Goal: Information Seeking & Learning: Find specific fact

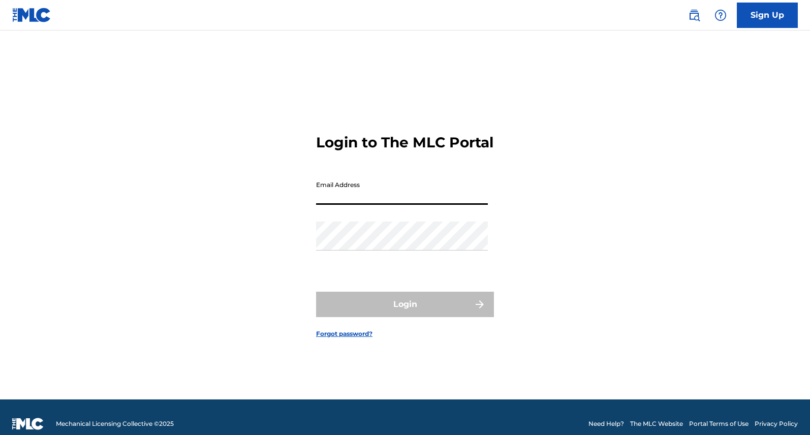
click at [365, 195] on input "Email Address" at bounding box center [402, 190] width 172 height 29
click at [372, 214] on div "Email Address" at bounding box center [402, 199] width 172 height 46
click at [372, 205] on input "Email Address" at bounding box center [402, 190] width 172 height 29
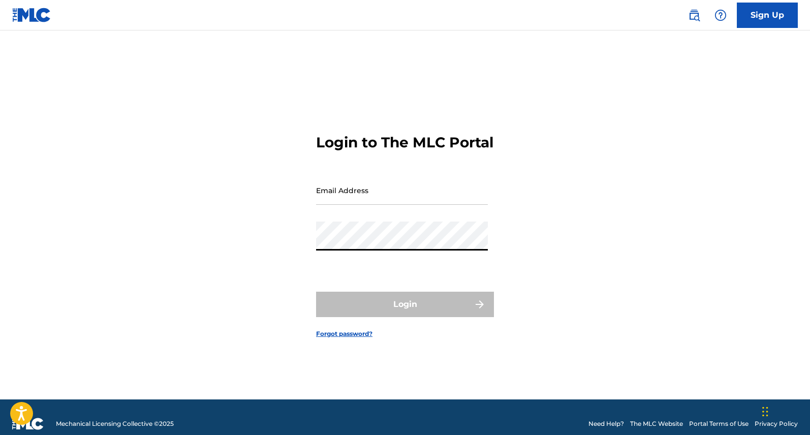
type input "[PERSON_NAME][EMAIL_ADDRESS][PERSON_NAME][DOMAIN_NAME]"
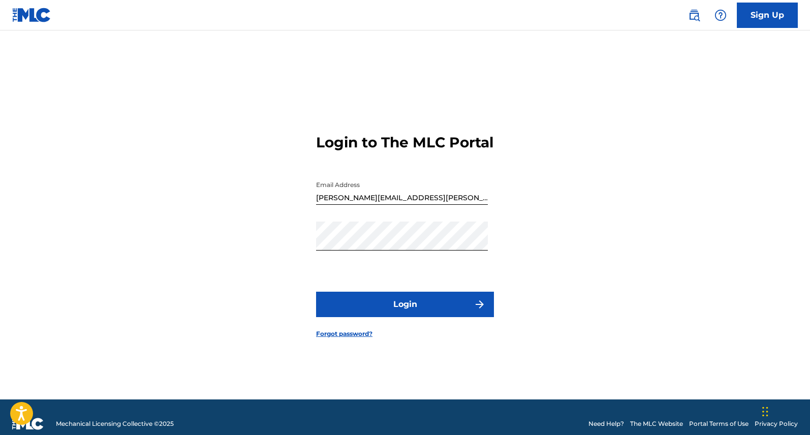
click at [403, 307] on button "Login" at bounding box center [405, 304] width 178 height 25
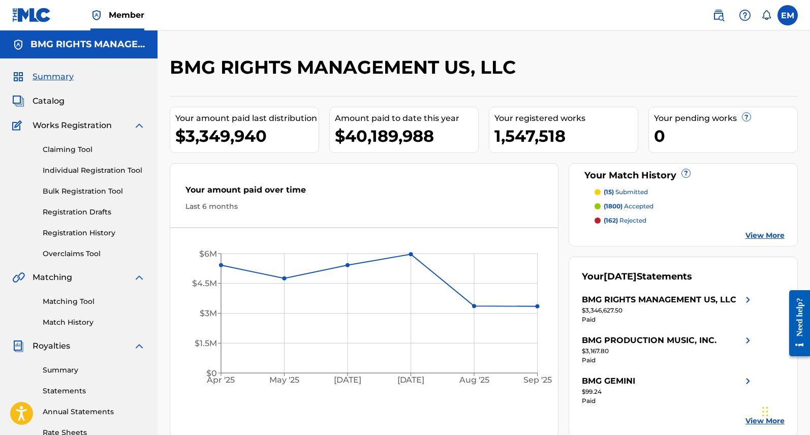
click at [724, 15] on img at bounding box center [718, 15] width 12 height 12
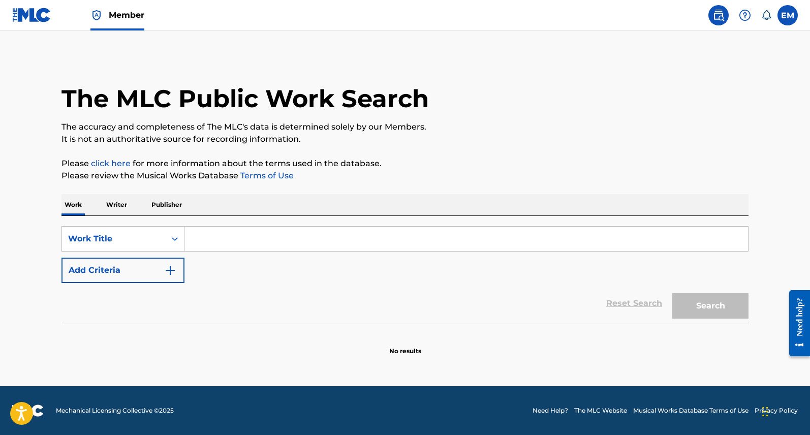
click at [179, 202] on p "Publisher" at bounding box center [166, 204] width 37 height 21
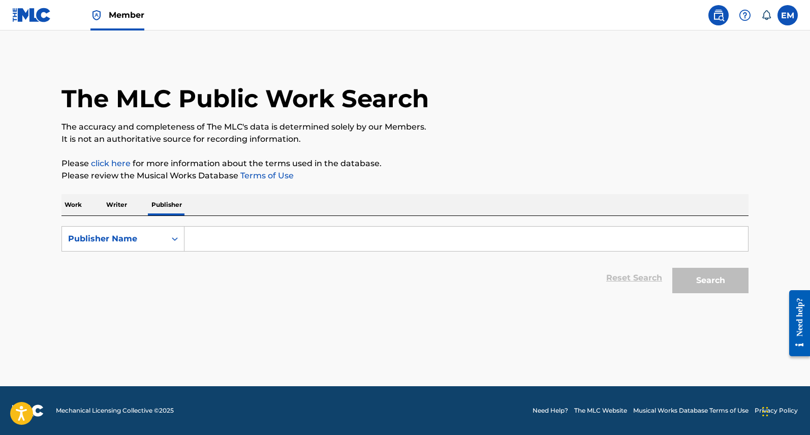
click at [212, 231] on input "Search Form" at bounding box center [466, 239] width 564 height 24
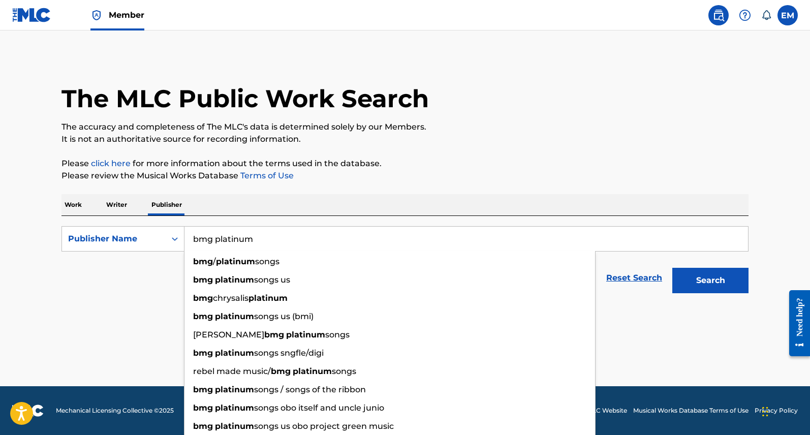
type input "bmg platinum"
click at [672, 268] on button "Search" at bounding box center [710, 280] width 76 height 25
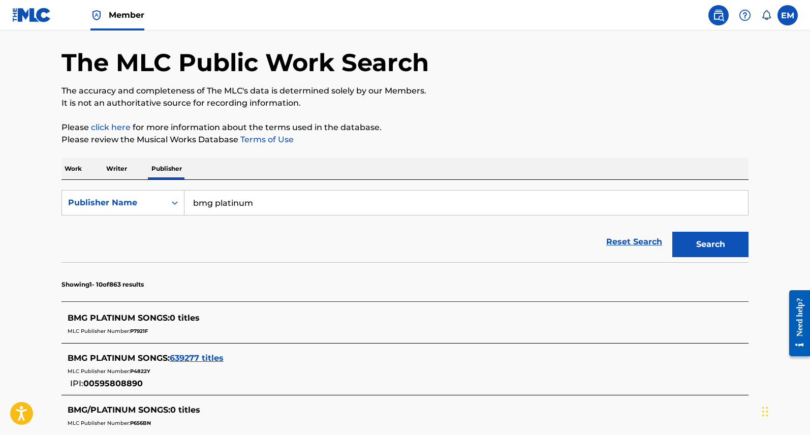
scroll to position [51, 0]
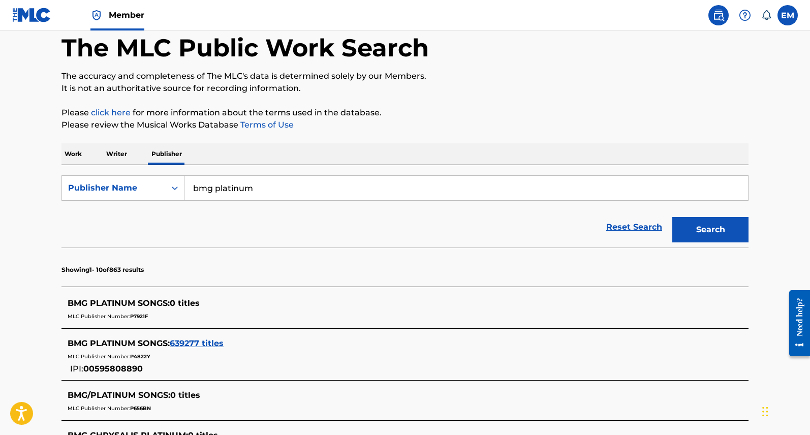
click at [122, 355] on span "MLC Publisher Number:" at bounding box center [99, 356] width 63 height 7
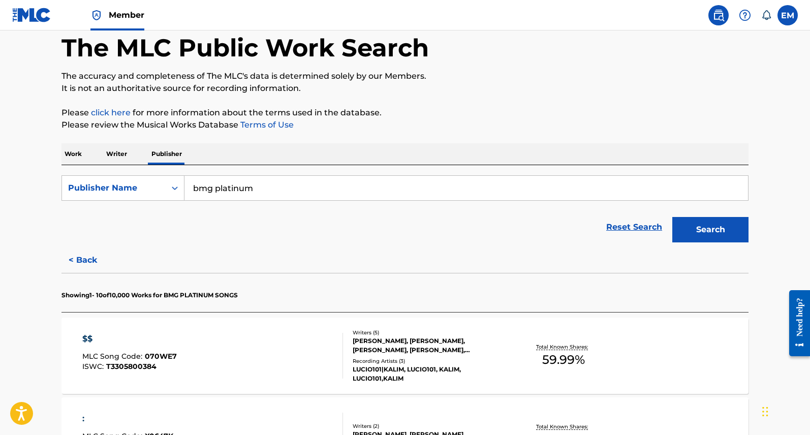
click at [157, 352] on span "070WE7" at bounding box center [161, 356] width 32 height 9
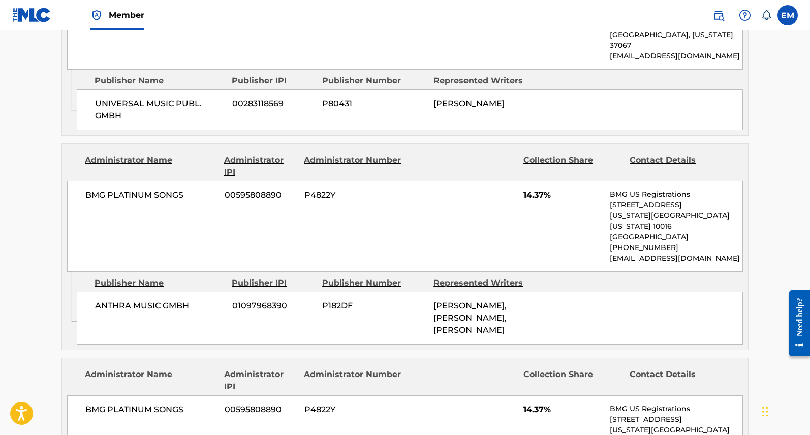
scroll to position [813, 0]
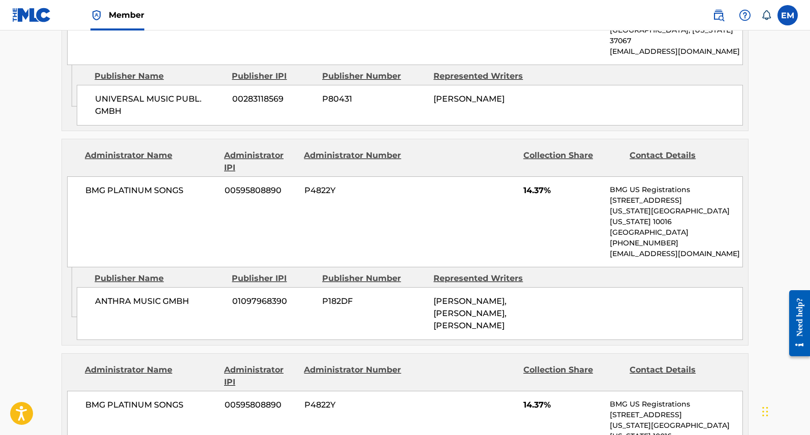
click at [322, 184] on span "P4822Y" at bounding box center [353, 190] width 99 height 12
copy span "P4822Y"
click at [308, 165] on div "Administrator Name Administrator IPI Administrator Number Collection Share Cont…" at bounding box center [405, 203] width 686 height 128
click at [322, 184] on span "P4822Y" at bounding box center [353, 190] width 99 height 12
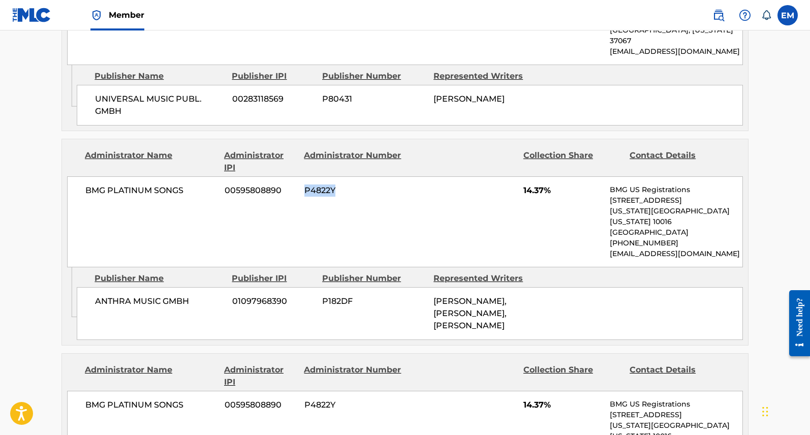
click at [322, 184] on span "P4822Y" at bounding box center [353, 190] width 99 height 12
copy div "P4822Y"
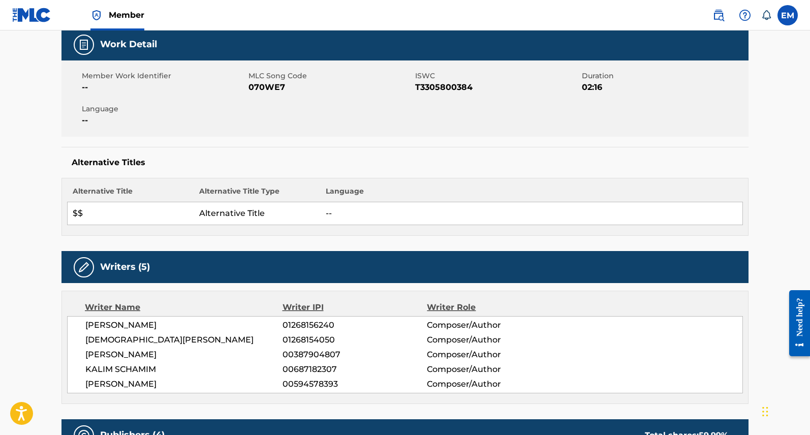
scroll to position [0, 0]
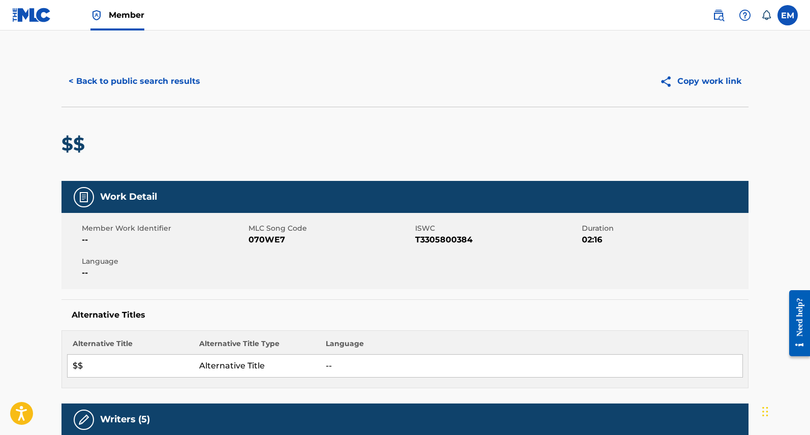
click at [139, 90] on button "< Back to public search results" at bounding box center [134, 81] width 146 height 25
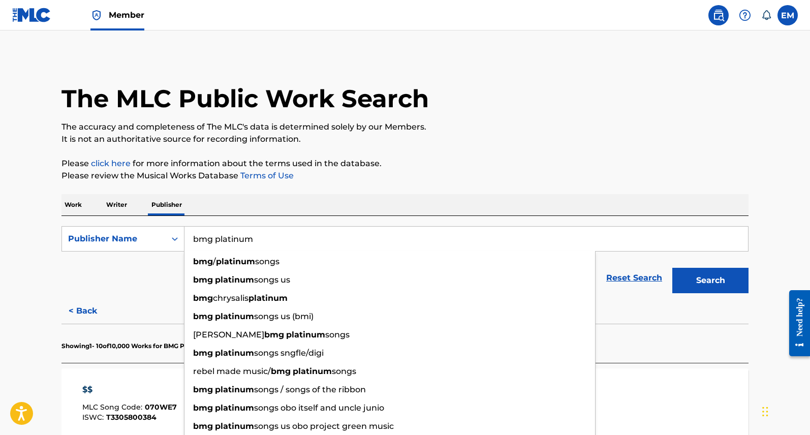
drag, startPoint x: 266, startPoint y: 238, endPoint x: 215, endPoint y: 241, distance: 50.9
click at [215, 241] on input "bmg platinum" at bounding box center [466, 239] width 564 height 24
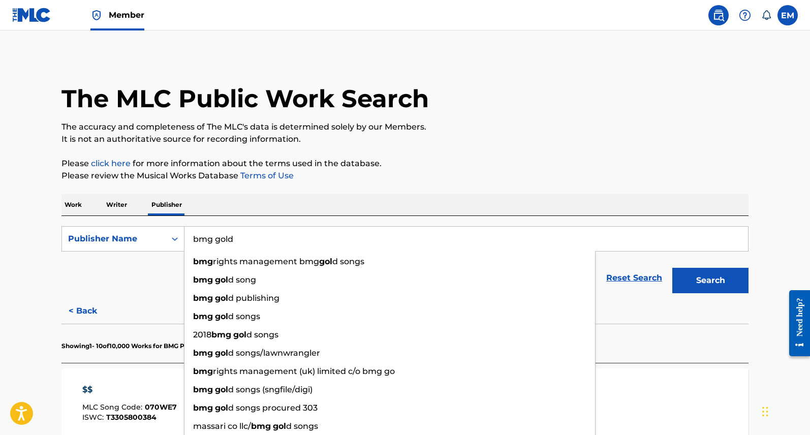
type input "bmg gold"
click at [672, 268] on button "Search" at bounding box center [710, 280] width 76 height 25
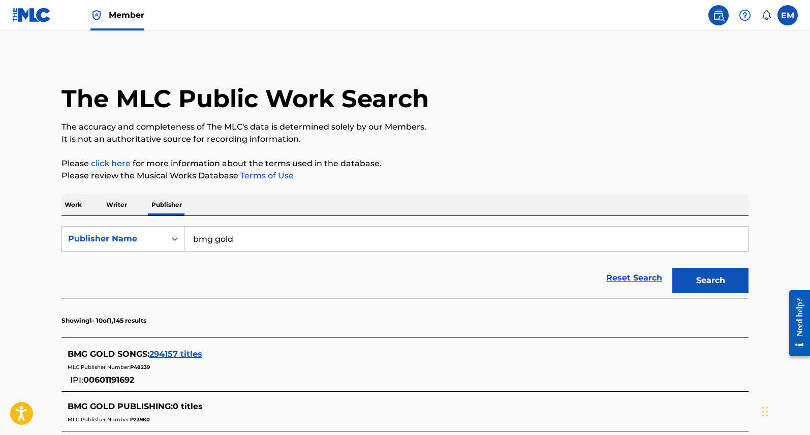
click at [94, 353] on span "BMG GOLD SONGS :" at bounding box center [109, 354] width 82 height 10
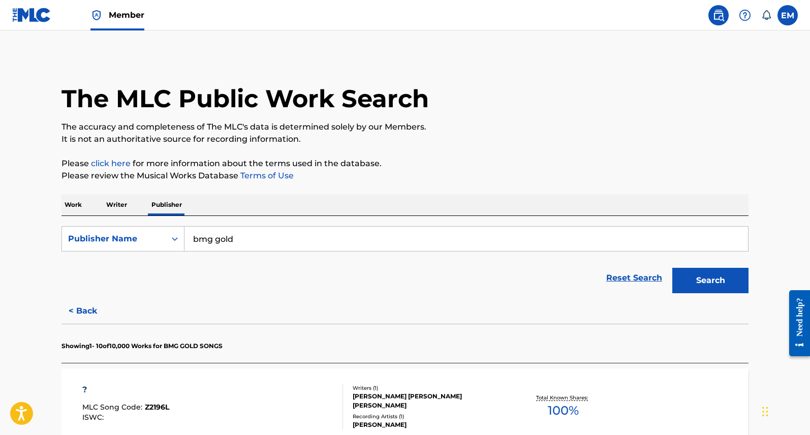
click at [223, 397] on div "? MLC Song Code : Z2196L ISWC :" at bounding box center [212, 407] width 261 height 46
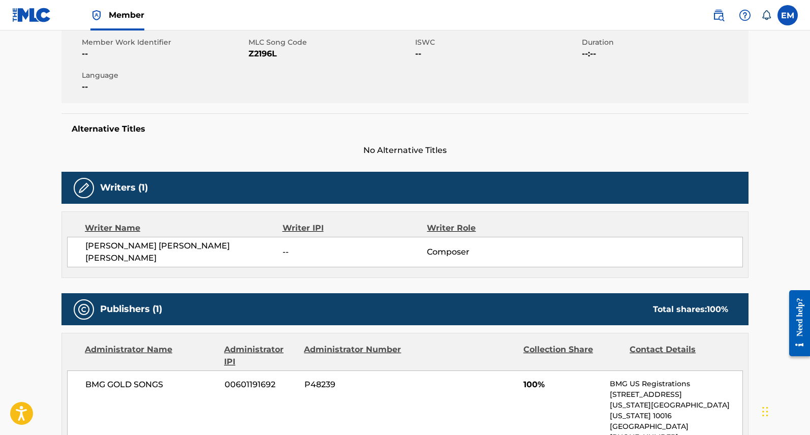
scroll to position [203, 0]
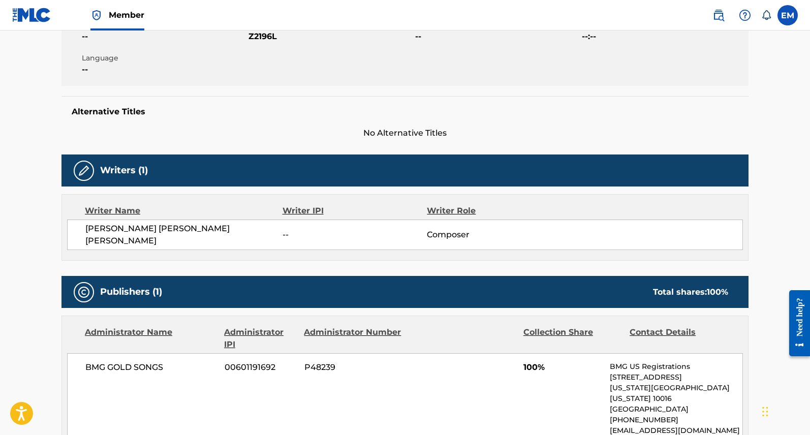
click at [321, 362] on span "P48239" at bounding box center [353, 367] width 99 height 12
copy span "P48239"
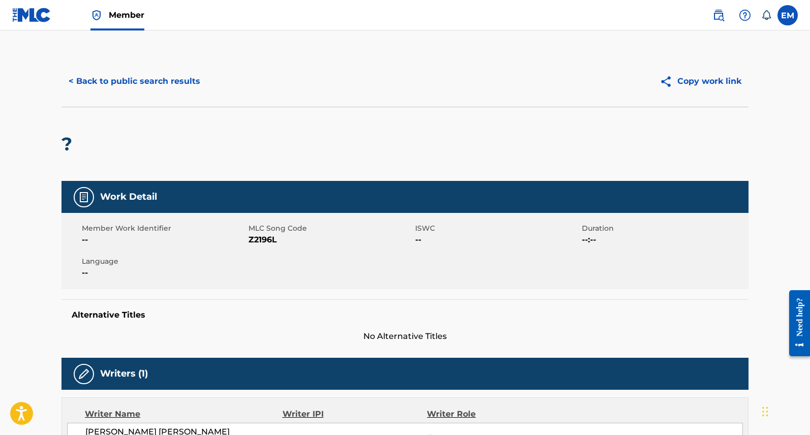
click at [100, 82] on button "< Back to public search results" at bounding box center [134, 81] width 146 height 25
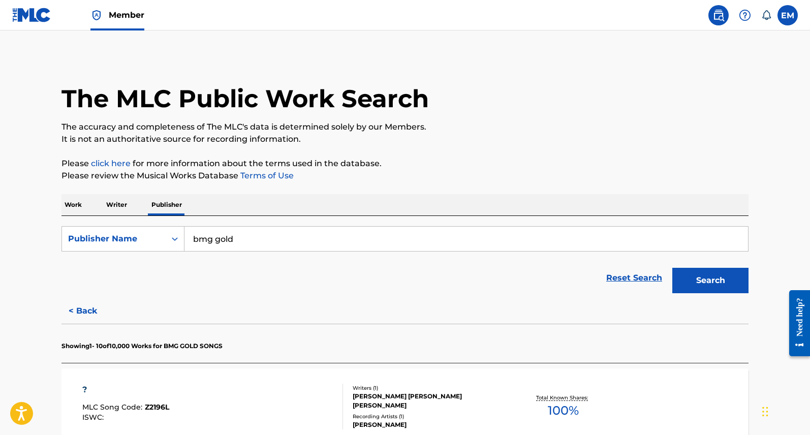
click at [234, 236] on input "bmg gold" at bounding box center [466, 239] width 564 height 24
type input "bmg silver"
click at [672, 268] on button "Search" at bounding box center [710, 280] width 76 height 25
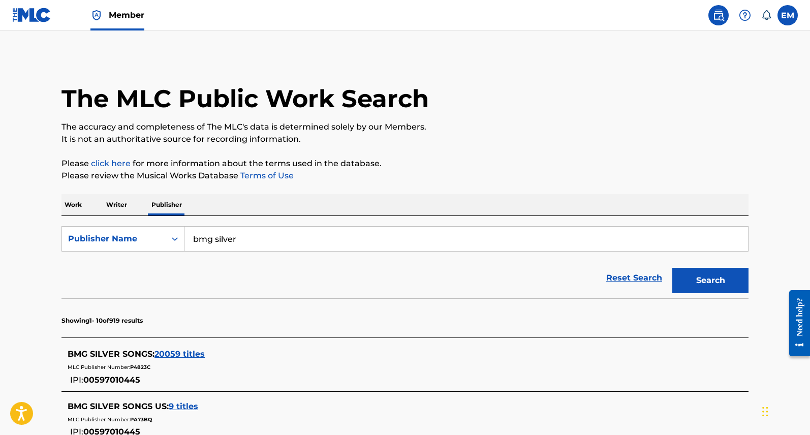
click at [184, 370] on div "MLC Publisher Number: P4823C" at bounding box center [392, 366] width 648 height 12
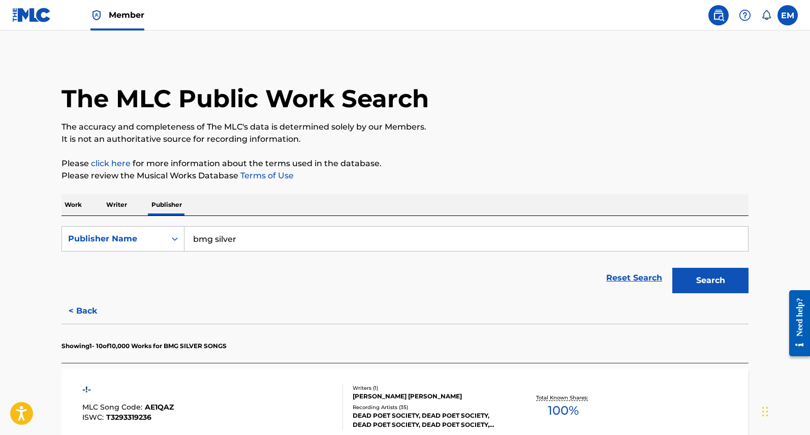
click at [175, 378] on div "-!- MLC Song Code : AE1QAZ ISWC : T3293319236 Writers ( 1 ) [PERSON_NAME] [PERS…" at bounding box center [404, 406] width 687 height 76
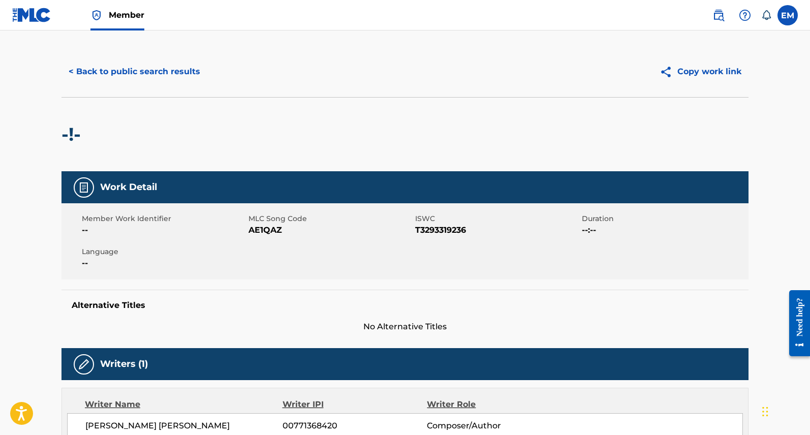
scroll to position [67, 0]
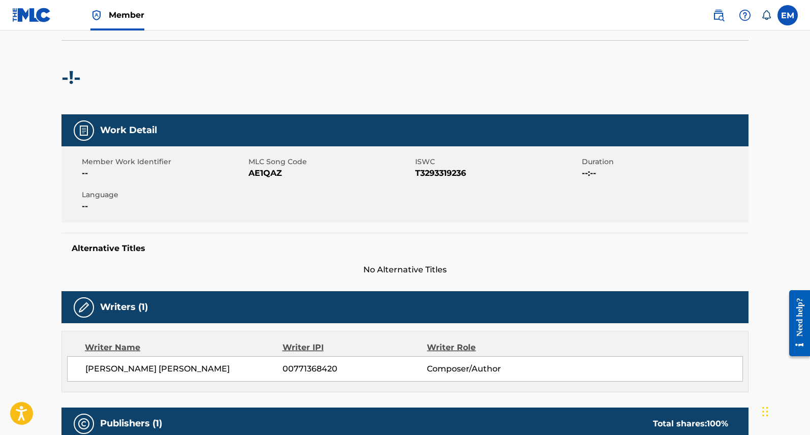
click at [251, 174] on span "AE1QAZ" at bounding box center [330, 173] width 164 height 12
copy span "AE1QAZ"
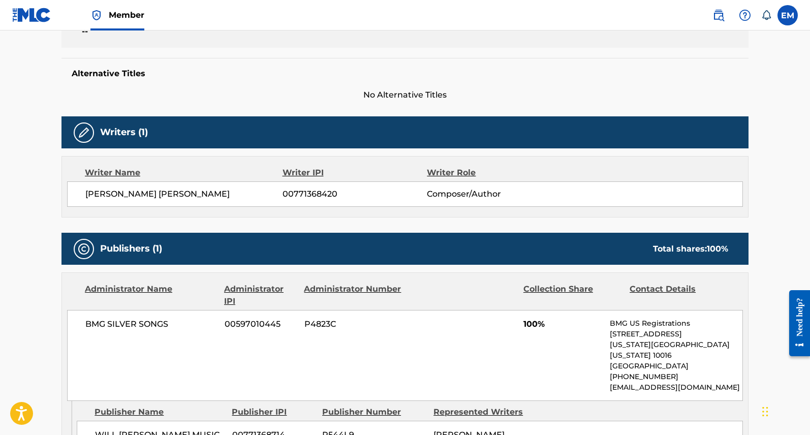
scroll to position [243, 0]
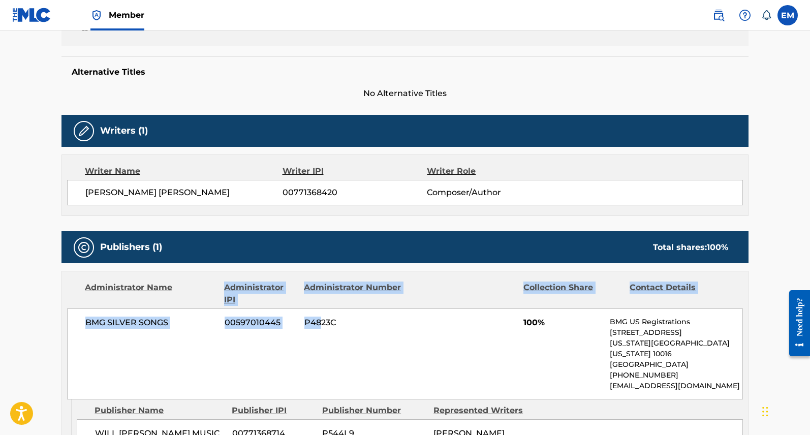
drag, startPoint x: 197, startPoint y: 267, endPoint x: 322, endPoint y: 318, distance: 134.9
click at [322, 318] on div "Publishers (1) Total shares: 100 % Administrator Name Administrator IPI Adminis…" at bounding box center [404, 348] width 687 height 234
click at [322, 318] on span "P4823C" at bounding box center [353, 323] width 99 height 12
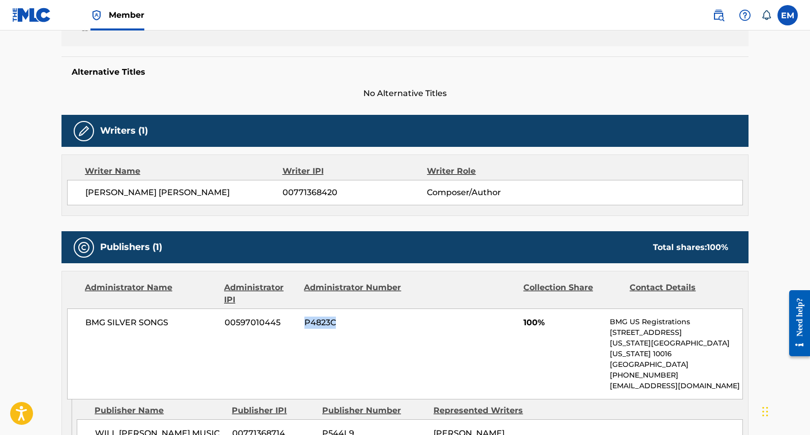
click at [322, 318] on span "P4823C" at bounding box center [353, 323] width 99 height 12
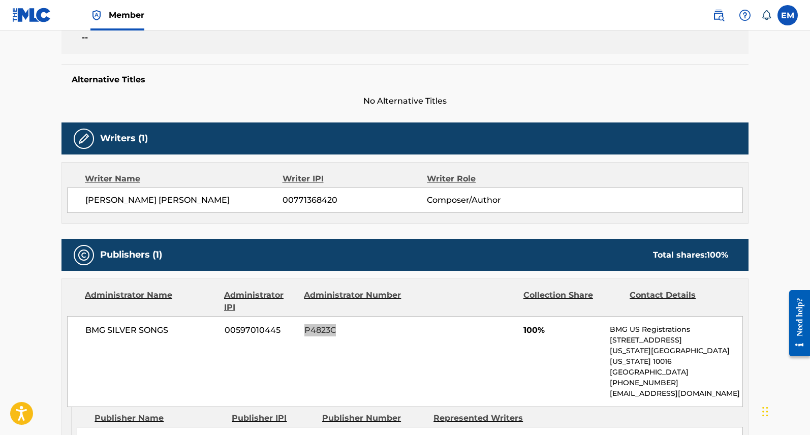
scroll to position [0, 0]
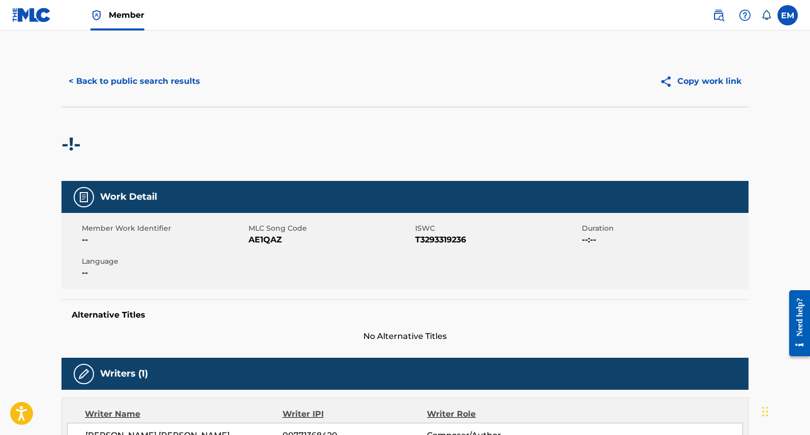
click at [124, 87] on button "< Back to public search results" at bounding box center [134, 81] width 146 height 25
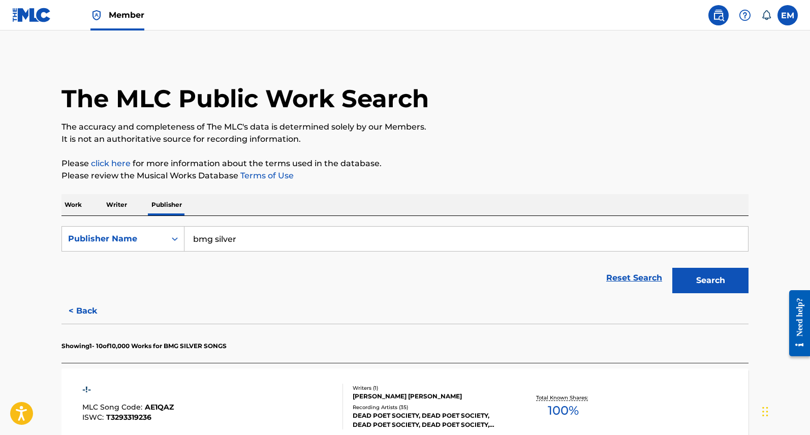
click at [215, 242] on input "bmg silver" at bounding box center [466, 239] width 564 height 24
click at [252, 262] on span "songs" at bounding box center [248, 262] width 24 height 10
type input "bmg onyx songs"
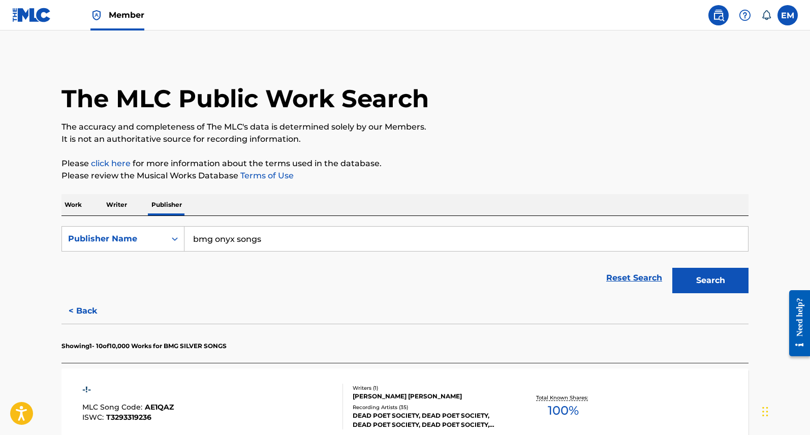
click at [705, 273] on button "Search" at bounding box center [710, 280] width 76 height 25
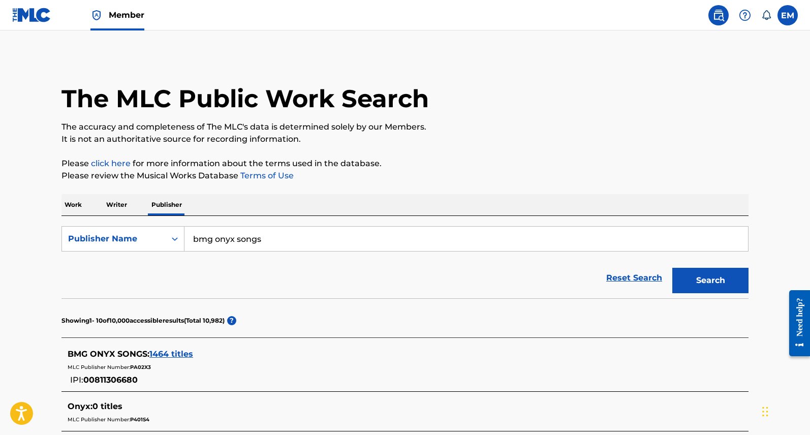
click at [82, 351] on span "BMG ONYX SONGS :" at bounding box center [109, 354] width 82 height 10
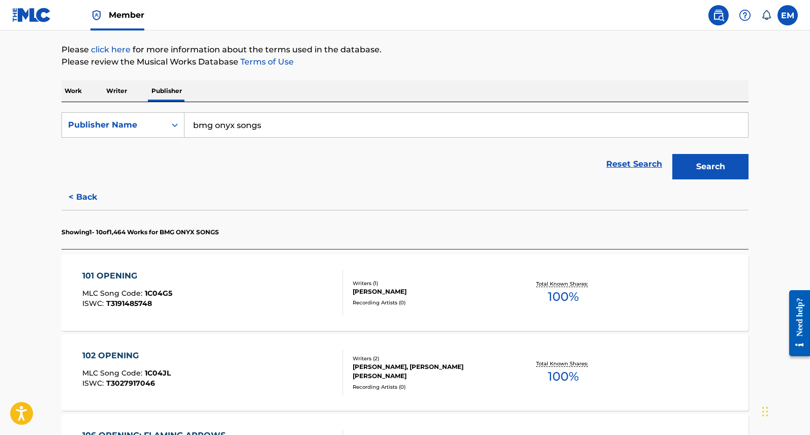
scroll to position [203, 0]
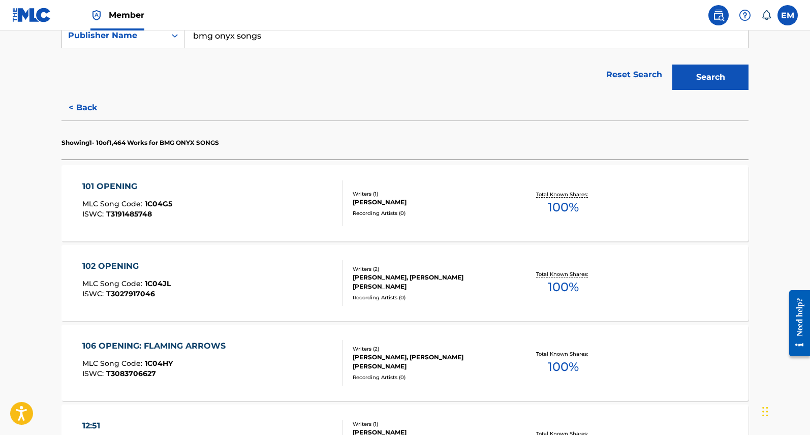
click at [206, 254] on div "102 OPENING MLC Song Code : 1C04JL ISWC : T3027917046 Writers ( 2 ) [PERSON_NAM…" at bounding box center [404, 283] width 687 height 76
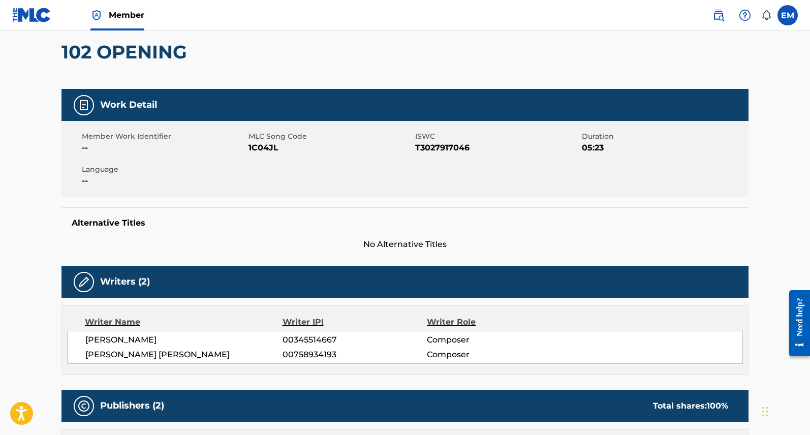
scroll to position [51, 0]
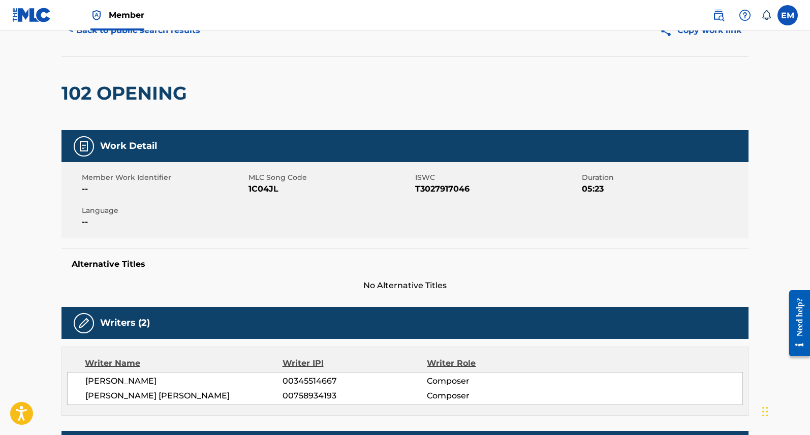
click at [257, 192] on span "1C04JL" at bounding box center [330, 189] width 164 height 12
click at [362, 278] on div "Alternative Titles No Alternative Titles" at bounding box center [404, 269] width 687 height 43
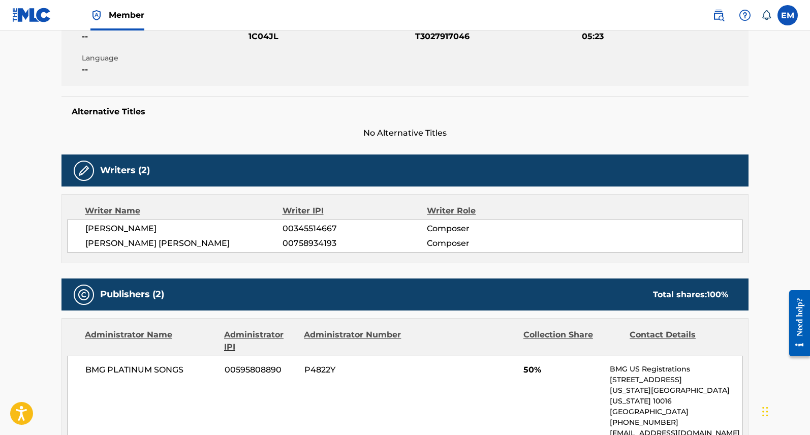
scroll to position [305, 0]
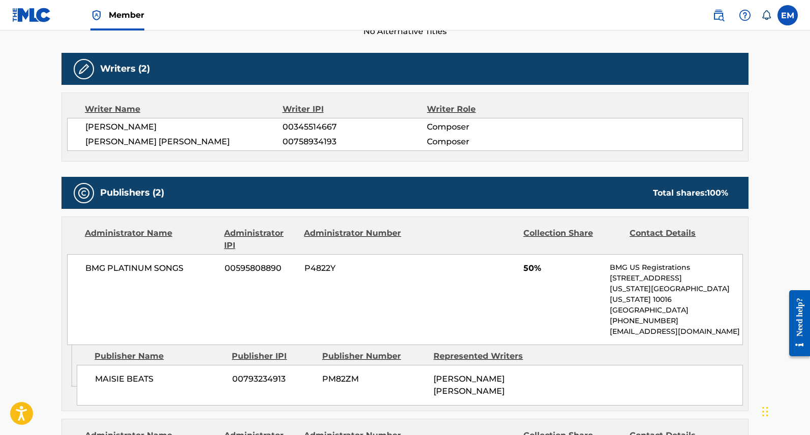
click at [319, 264] on span "P4822Y" at bounding box center [353, 268] width 99 height 12
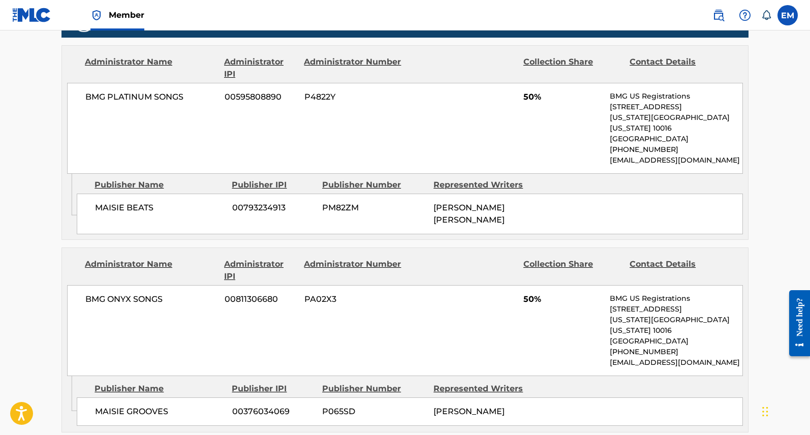
scroll to position [508, 0]
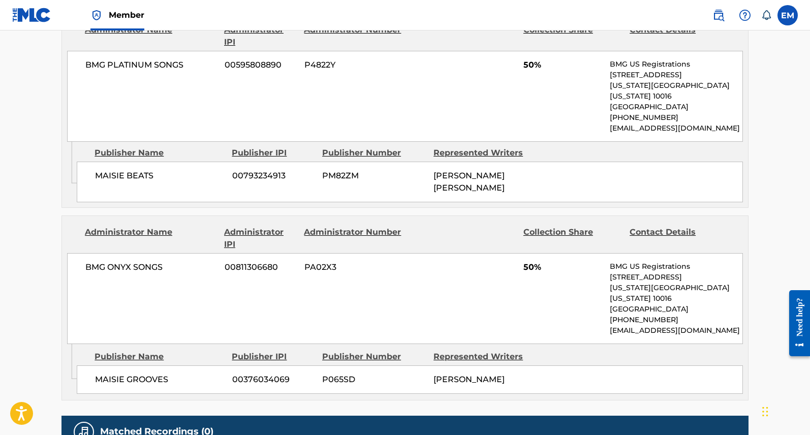
click at [320, 261] on span "PA02X3" at bounding box center [353, 267] width 99 height 12
copy span "PA02X3"
